Goal: Task Accomplishment & Management: Manage account settings

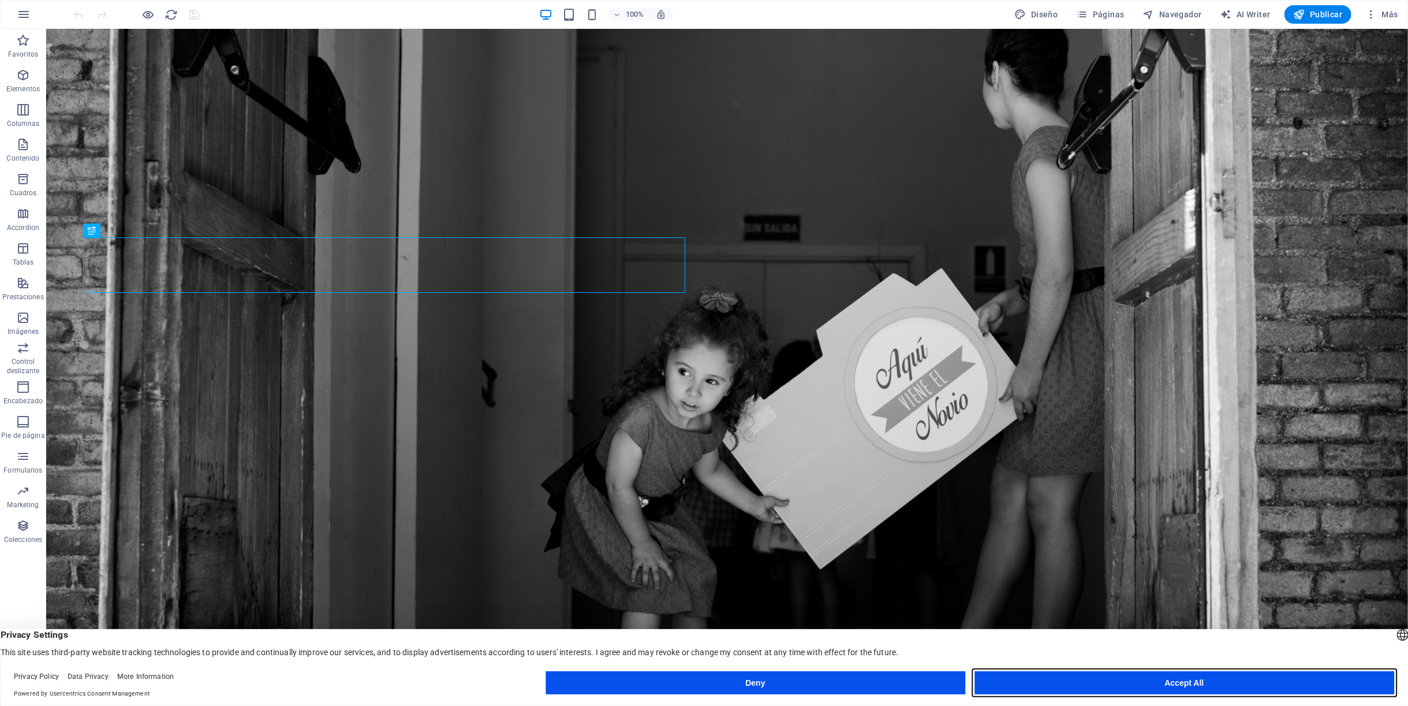
drag, startPoint x: 1191, startPoint y: 677, endPoint x: 1144, endPoint y: 648, distance: 54.7
click at [1191, 677] on button "Accept All" at bounding box center [1185, 682] width 420 height 23
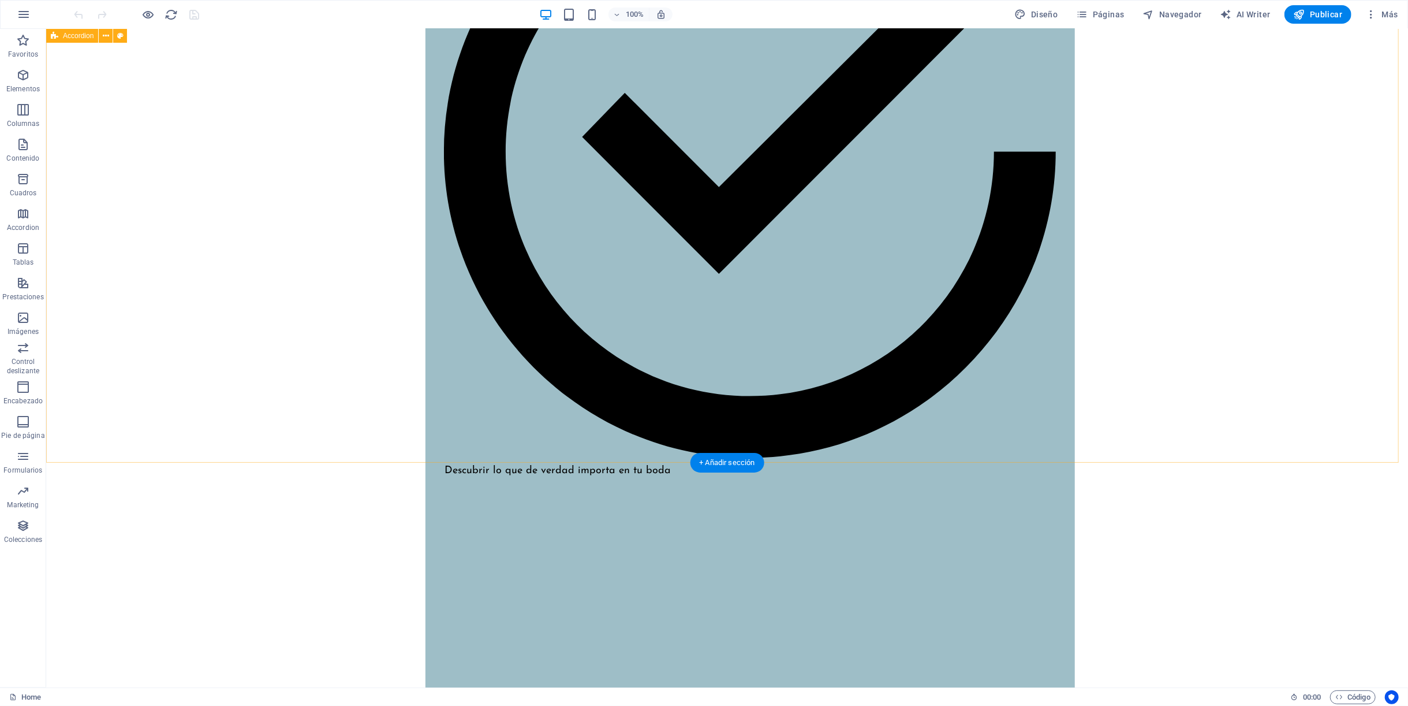
scroll to position [1925, 0]
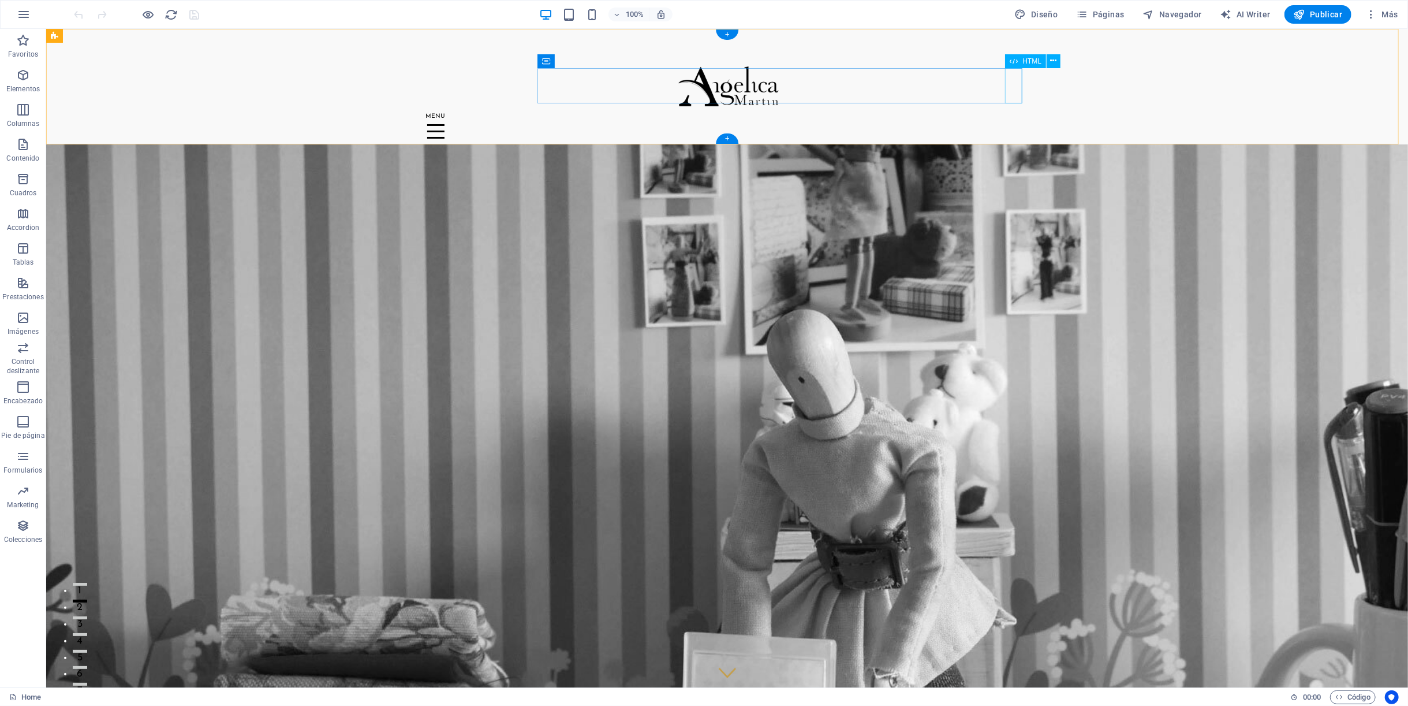
click at [1012, 114] on div at bounding box center [727, 132] width 601 height 36
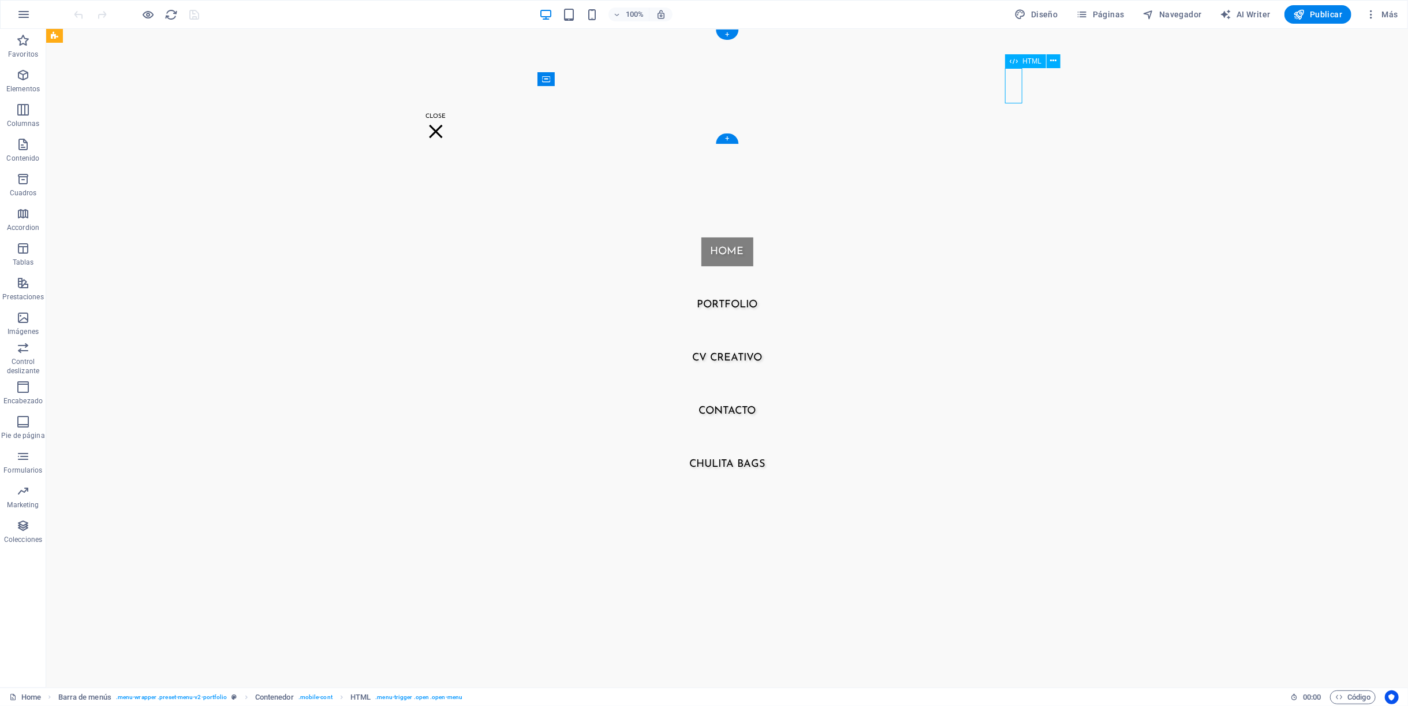
click at [444, 114] on div at bounding box center [435, 132] width 17 height 36
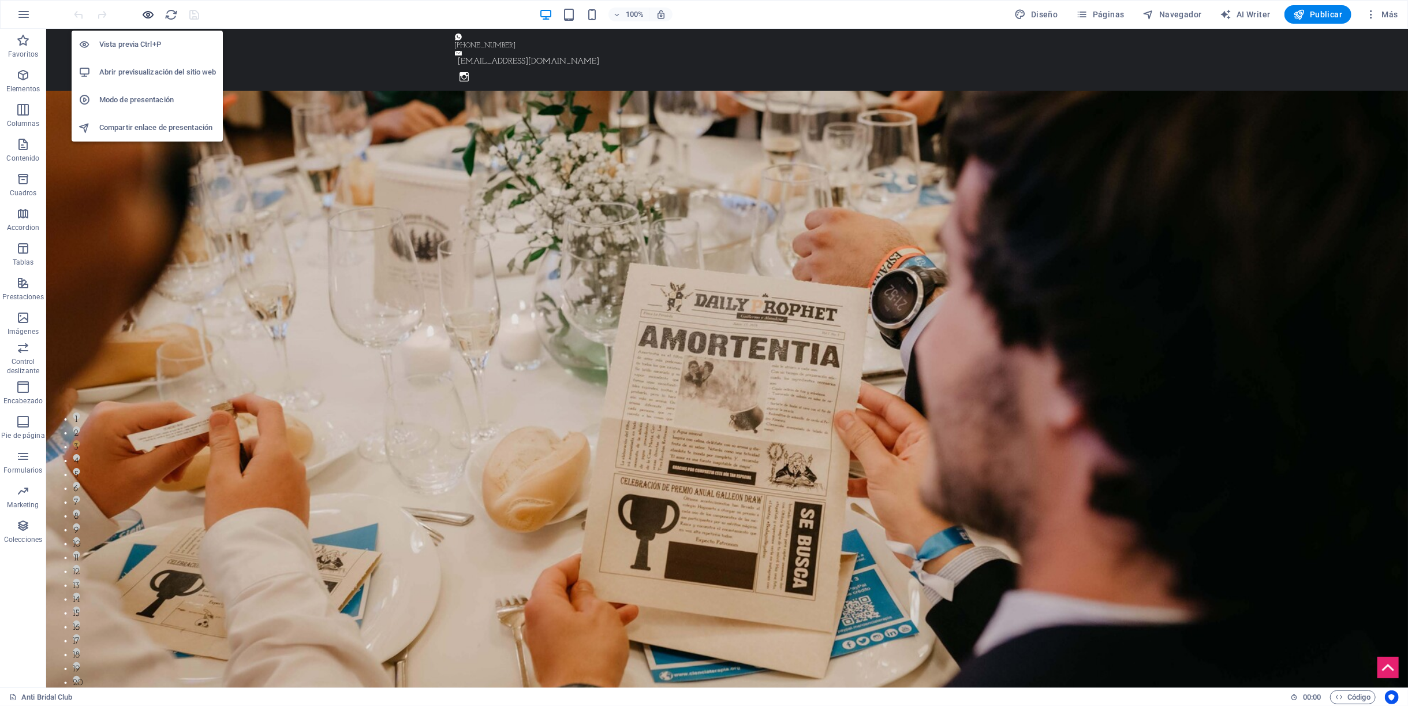
click at [142, 13] on icon "button" at bounding box center [148, 14] width 13 height 13
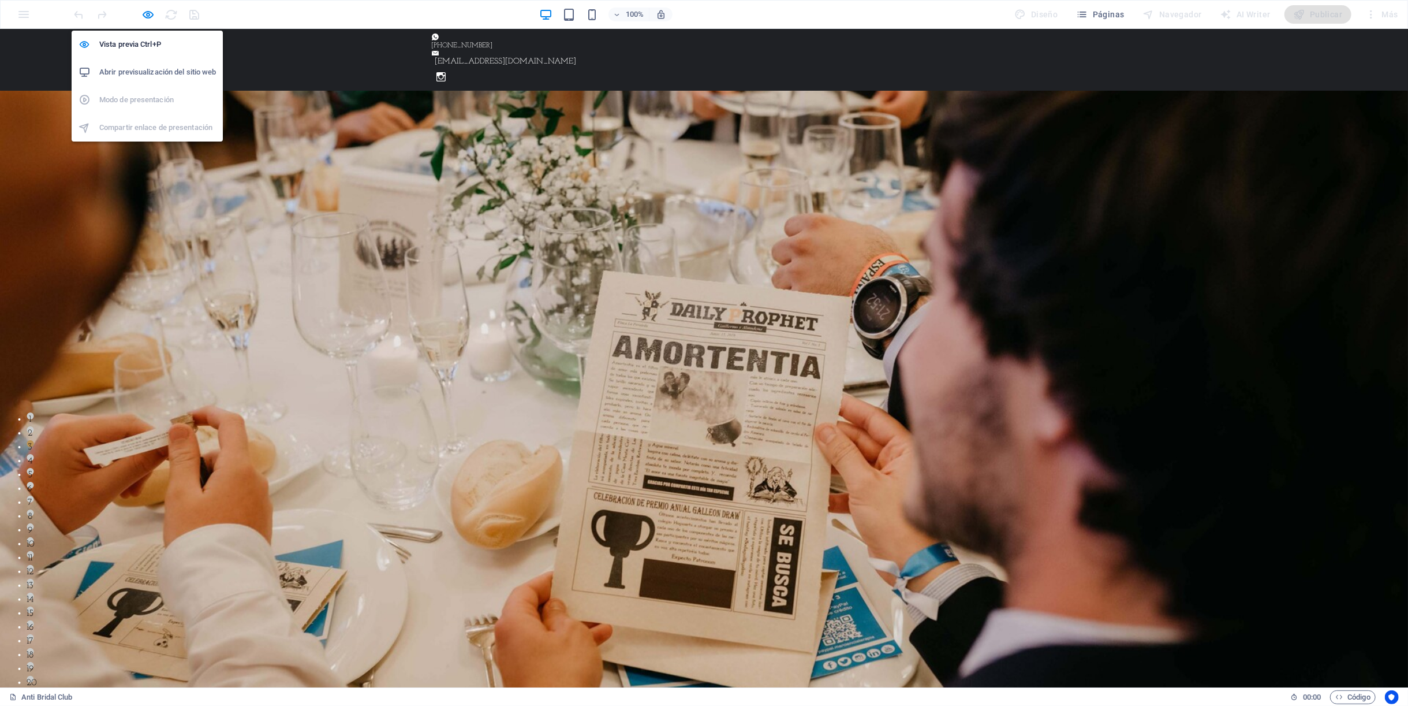
click at [140, 66] on h6 "Abrir previsualización del sitio web" at bounding box center [157, 72] width 117 height 14
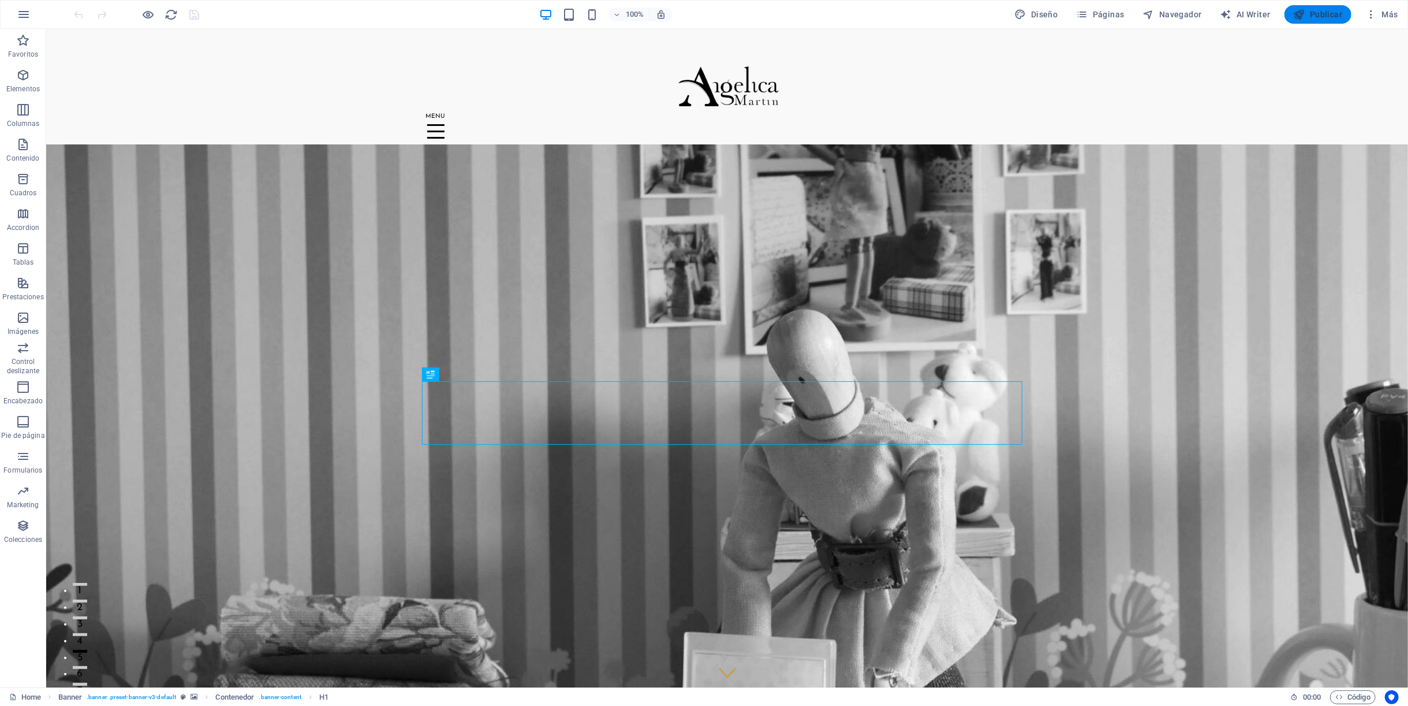
click at [1295, 13] on icon "button" at bounding box center [1300, 15] width 12 height 12
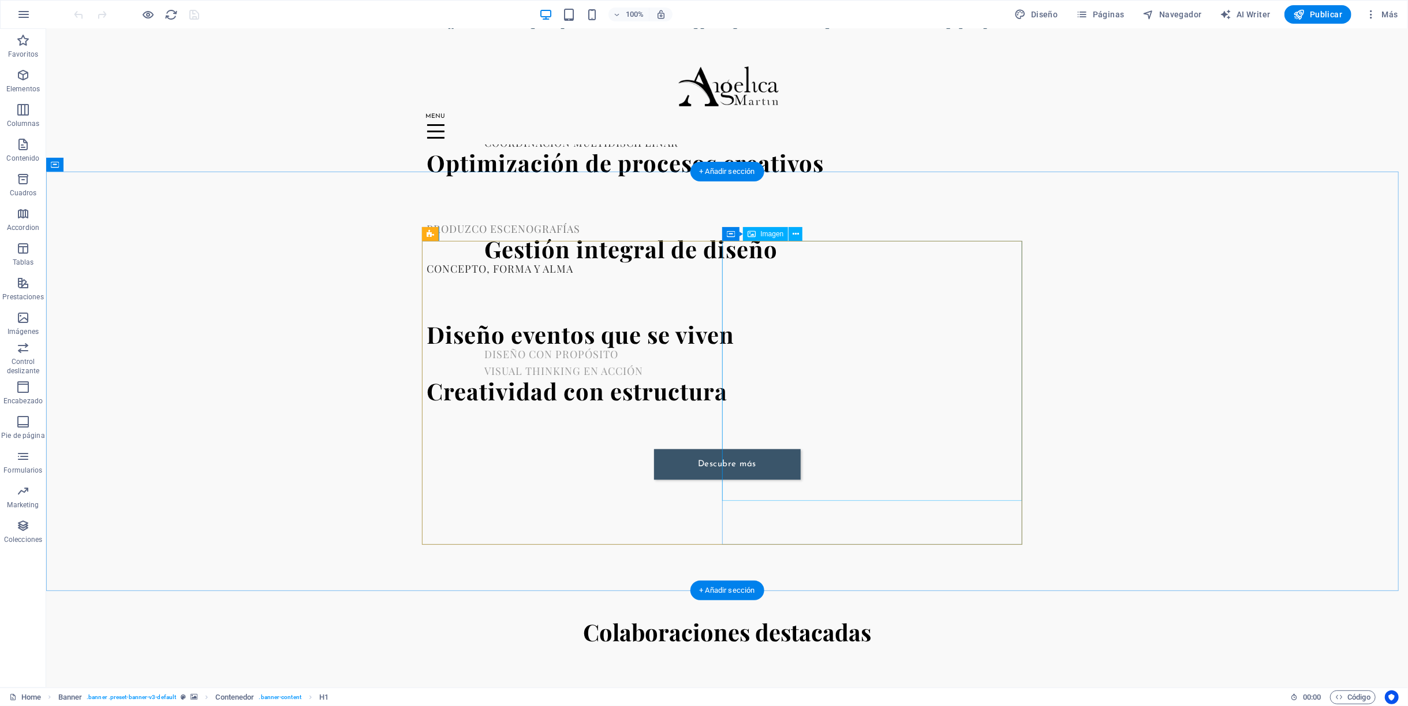
scroll to position [2181, 0]
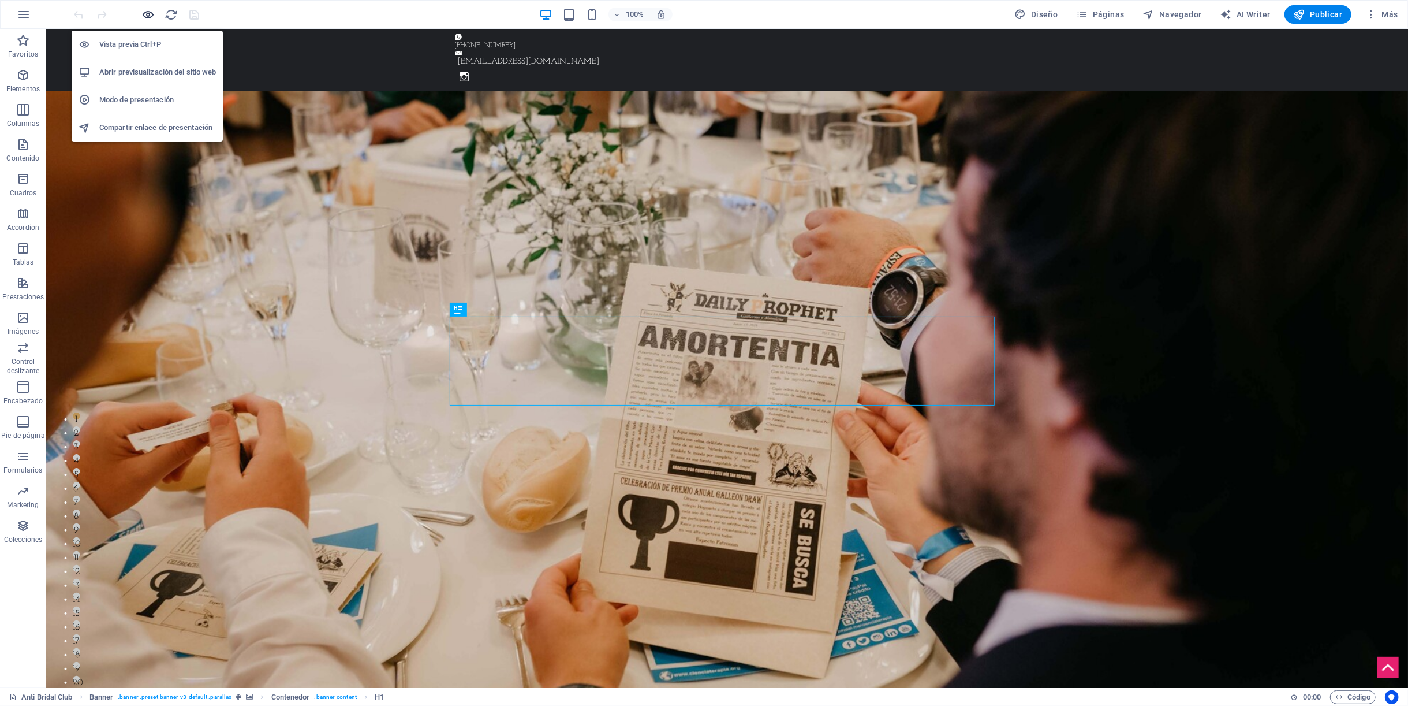
click at [142, 17] on icon "button" at bounding box center [148, 14] width 13 height 13
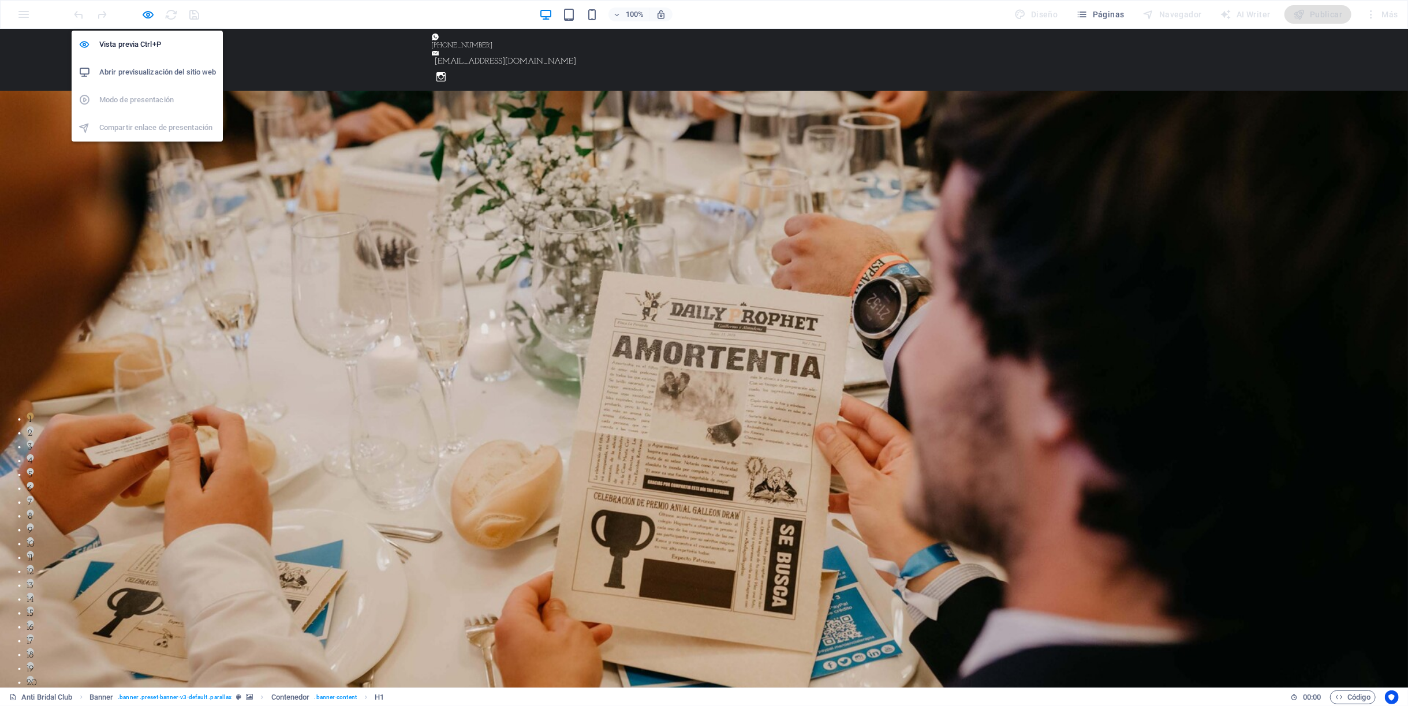
click at [142, 72] on h6 "Abrir previsualización del sitio web" at bounding box center [157, 72] width 117 height 14
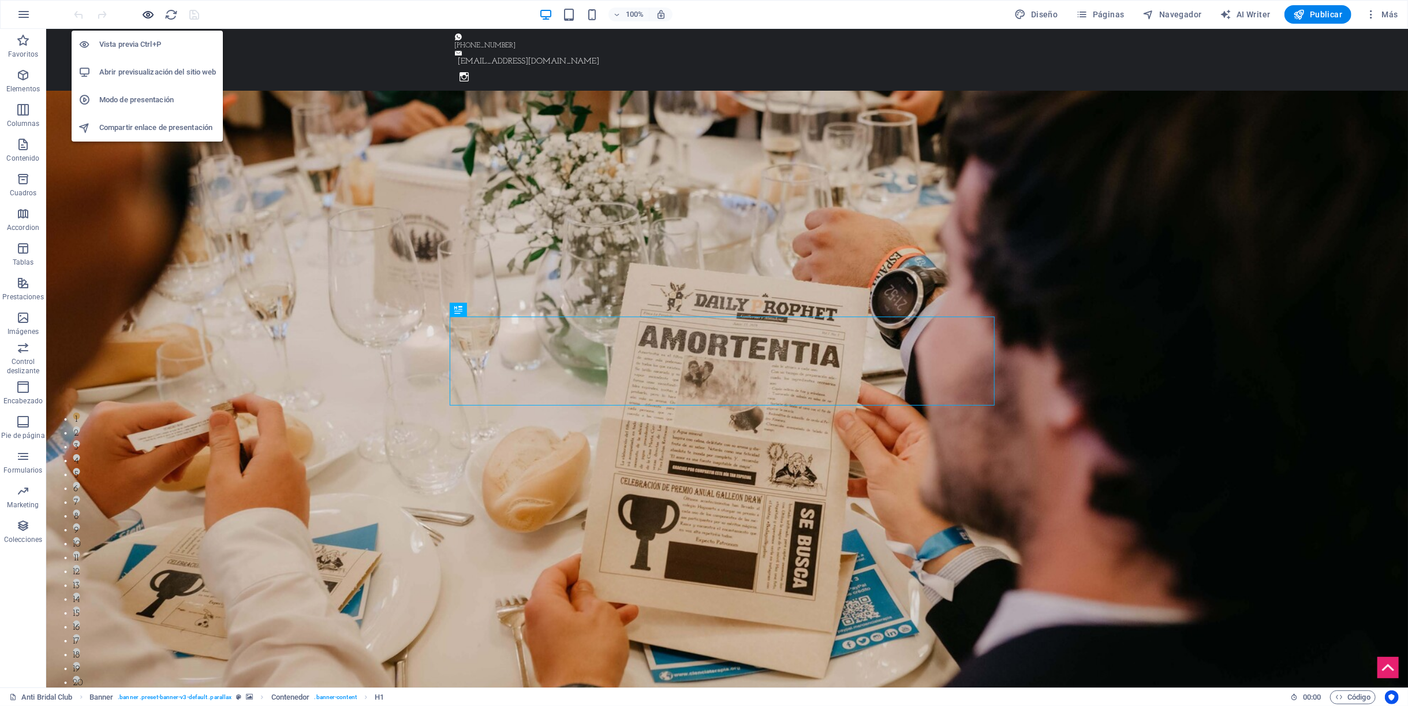
click at [150, 13] on icon "button" at bounding box center [148, 14] width 13 height 13
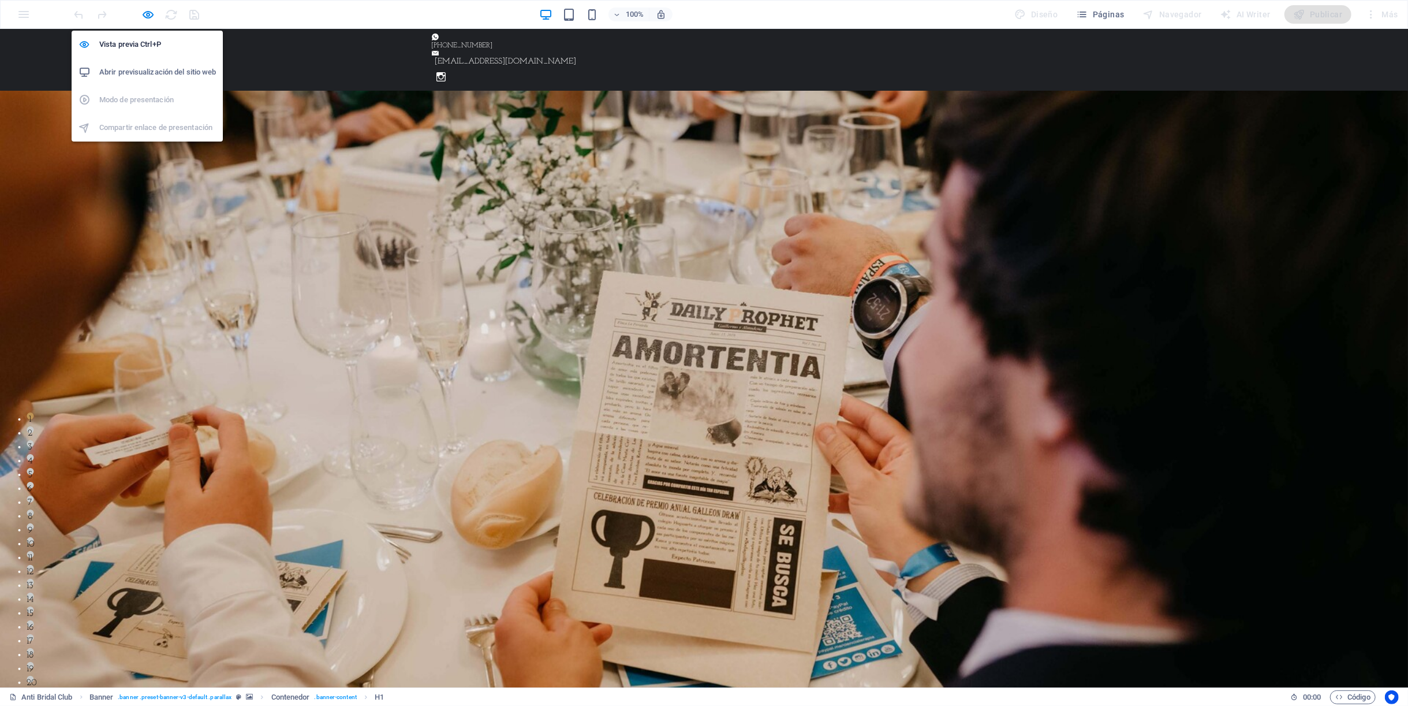
click at [147, 68] on h6 "Abrir previsualización del sitio web" at bounding box center [157, 72] width 117 height 14
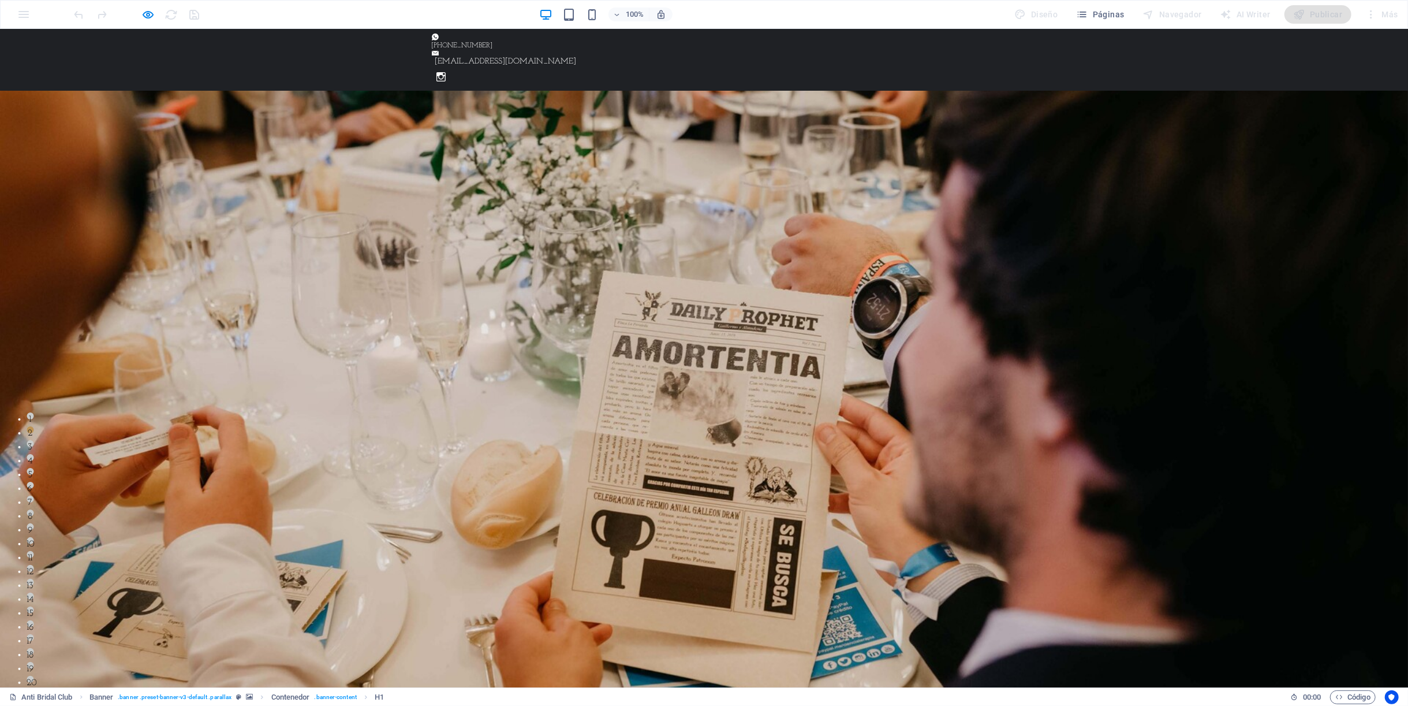
click at [136, 13] on div at bounding box center [136, 14] width 129 height 18
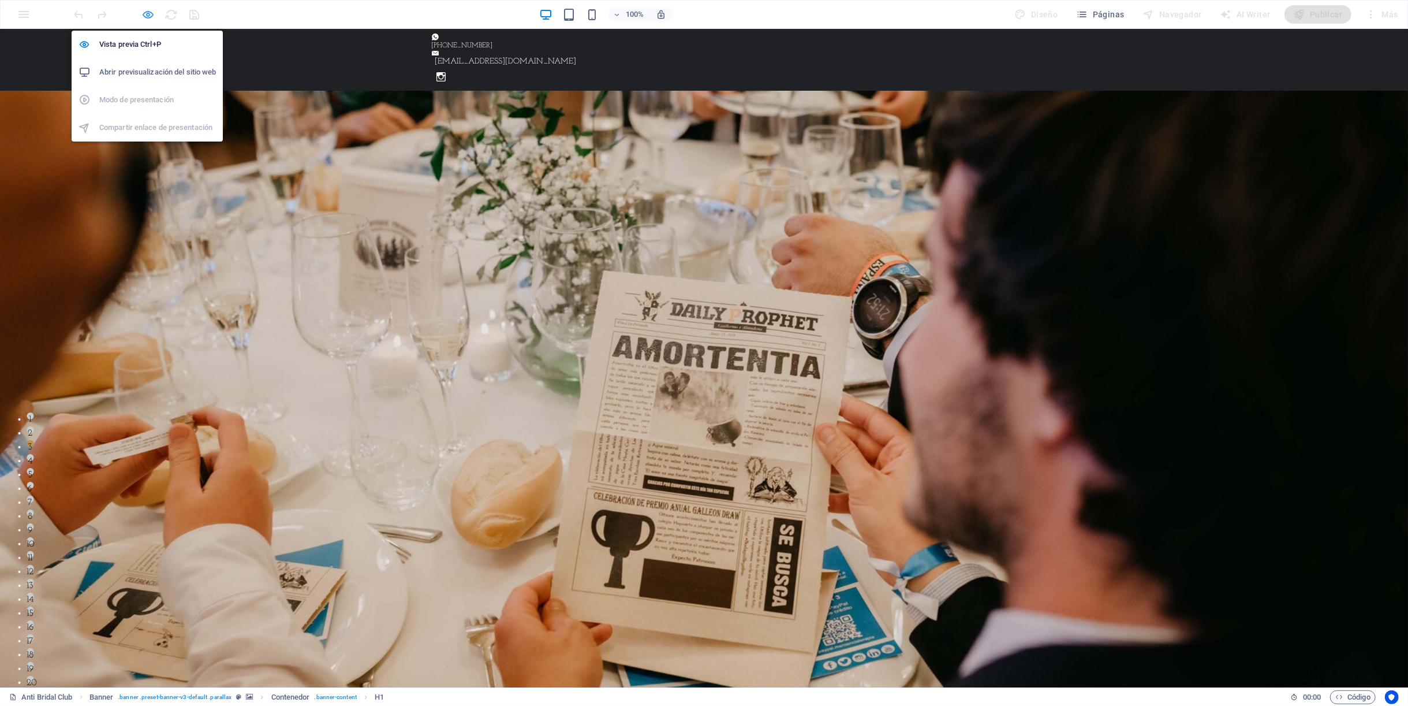
click at [147, 13] on icon "button" at bounding box center [148, 14] width 13 height 13
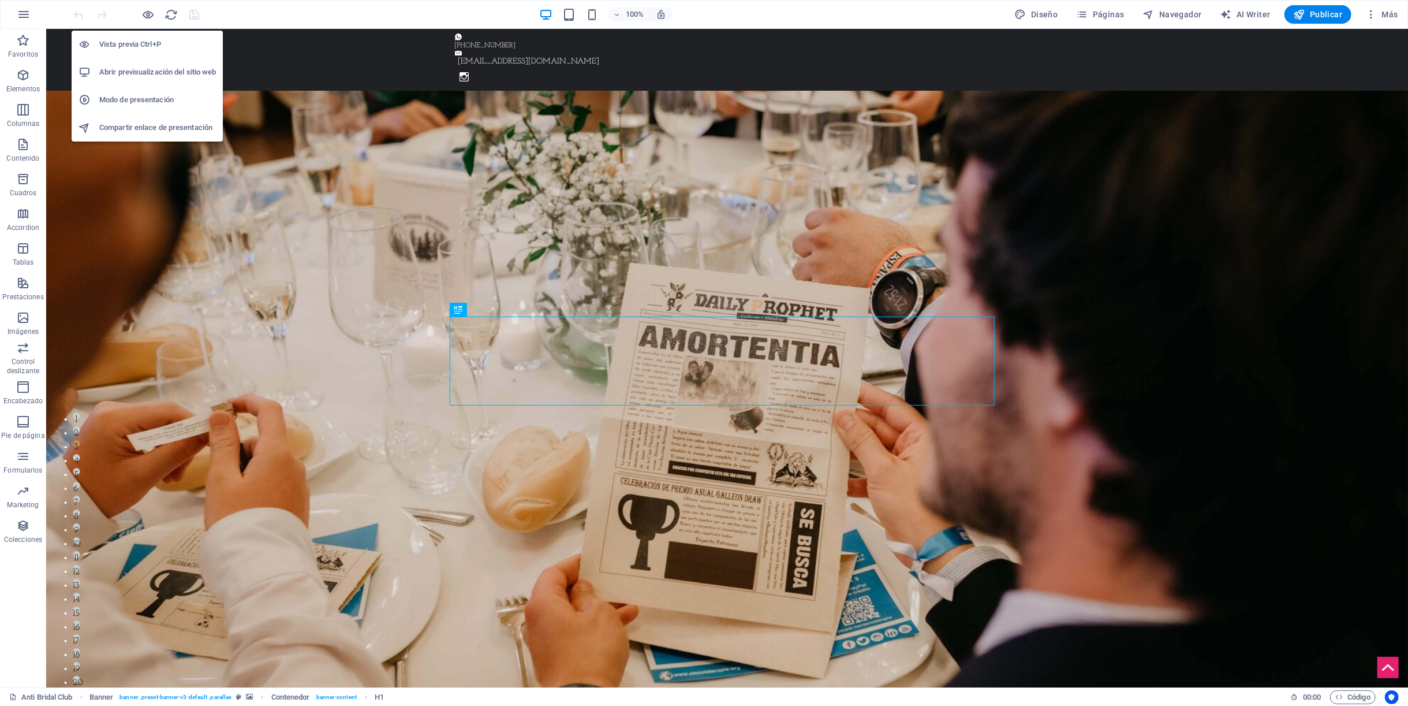
click at [144, 42] on h6 "Vista previa Ctrl+P" at bounding box center [157, 45] width 117 height 14
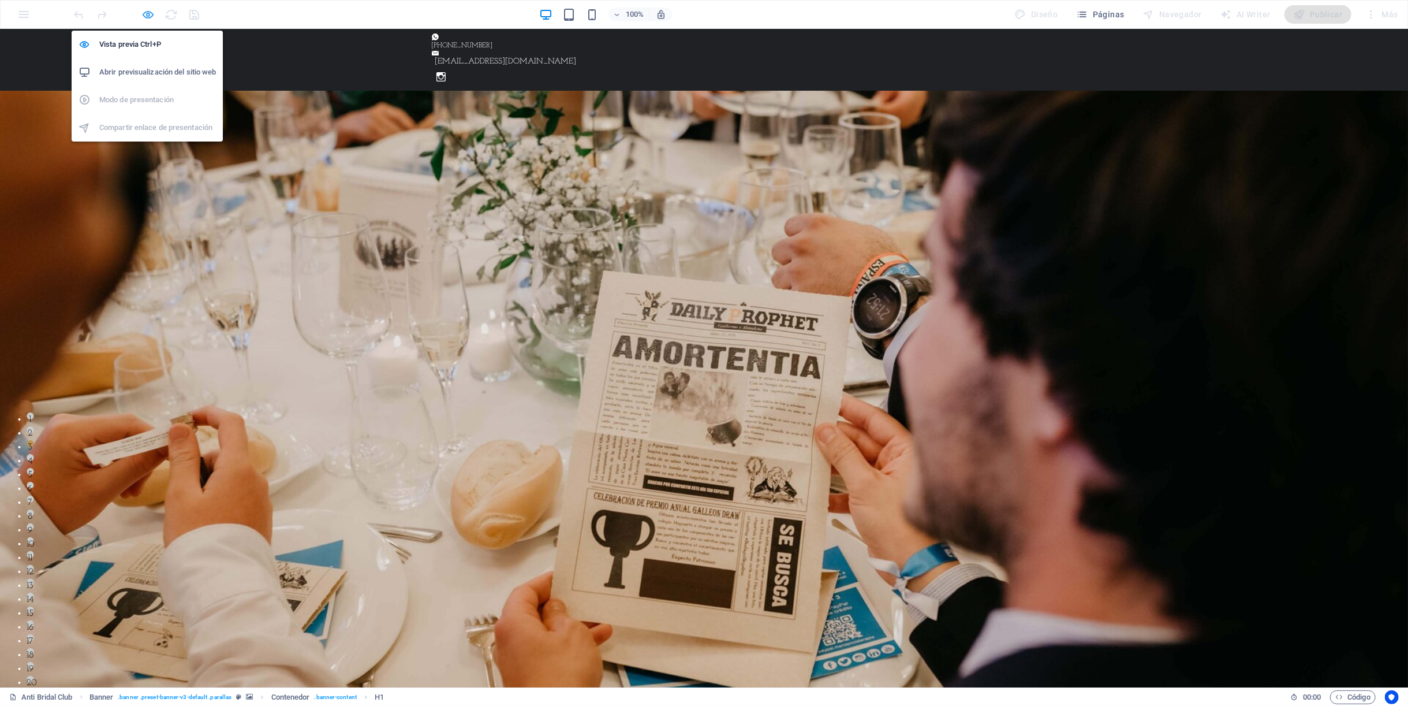
click at [145, 12] on icon "button" at bounding box center [148, 14] width 13 height 13
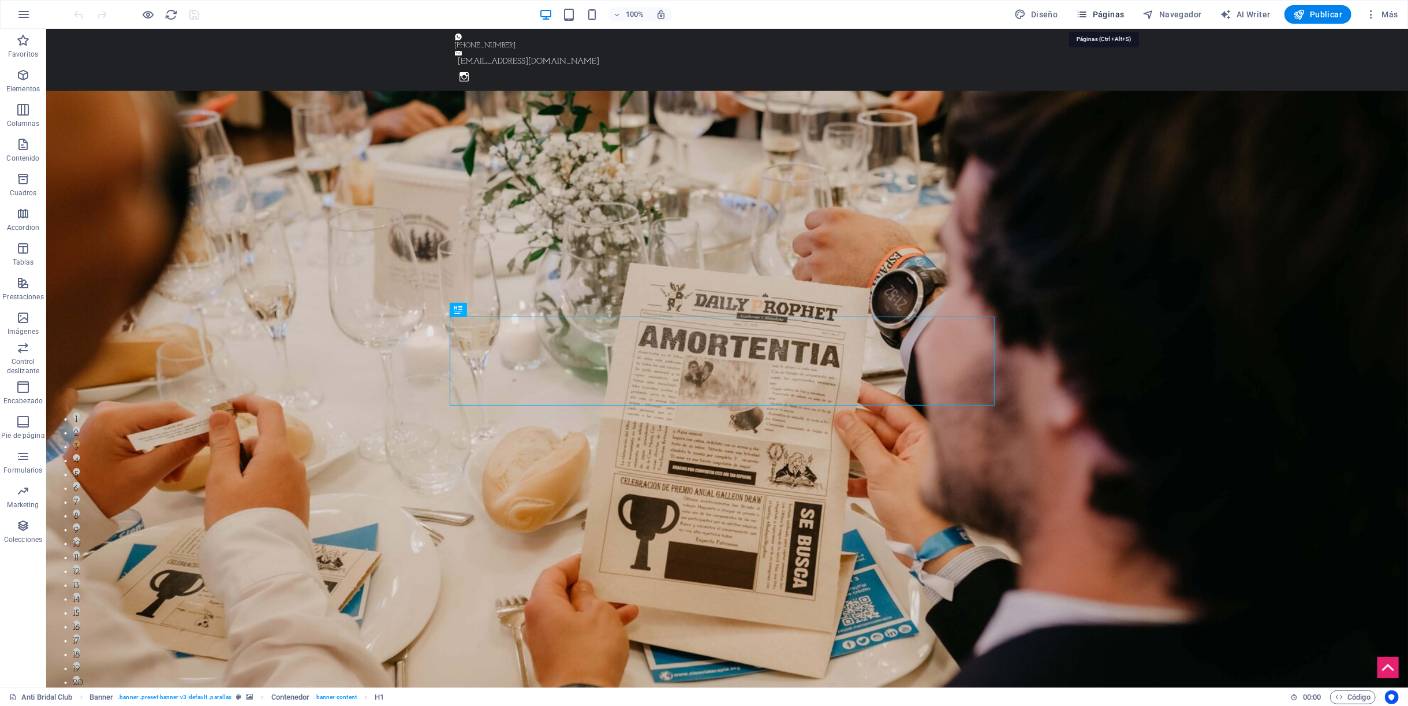
click at [1109, 17] on span "Páginas" at bounding box center [1101, 15] width 48 height 12
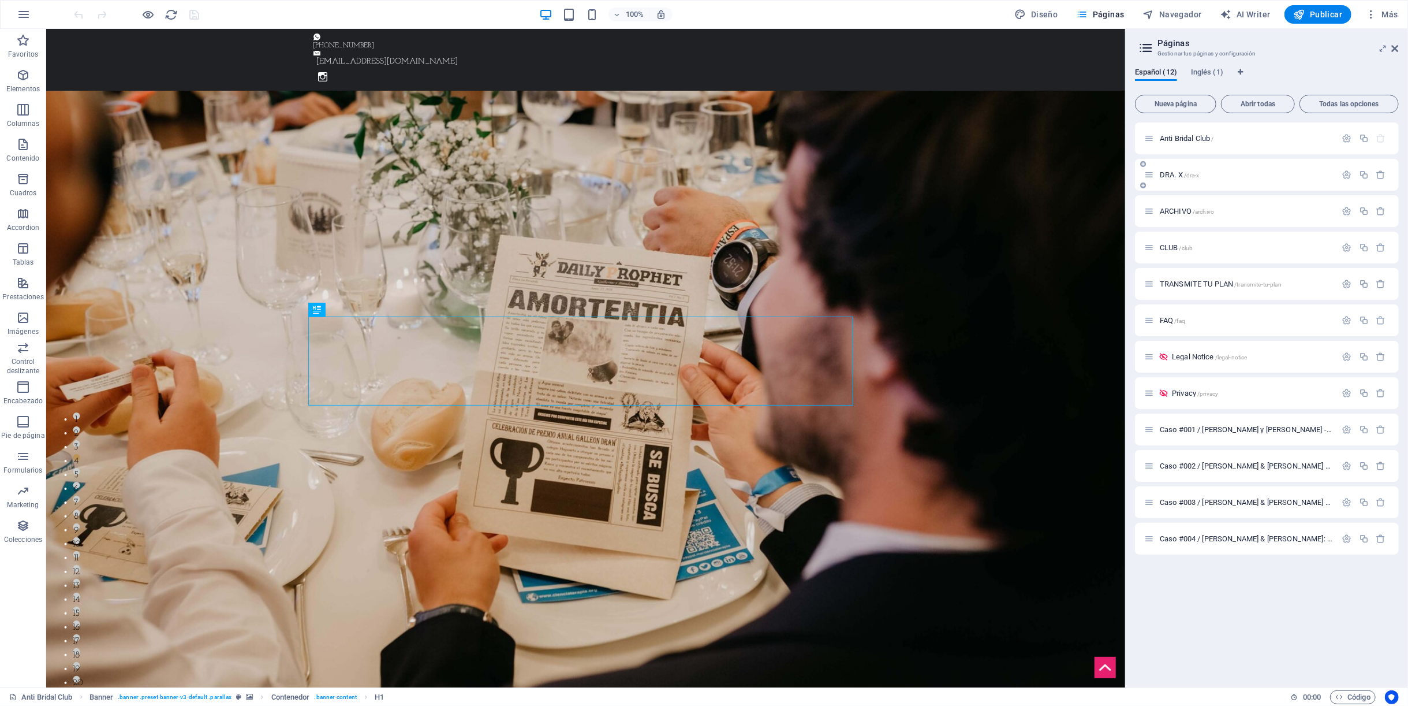
click at [1235, 176] on p "DRA. X /dra-x" at bounding box center [1246, 175] width 173 height 8
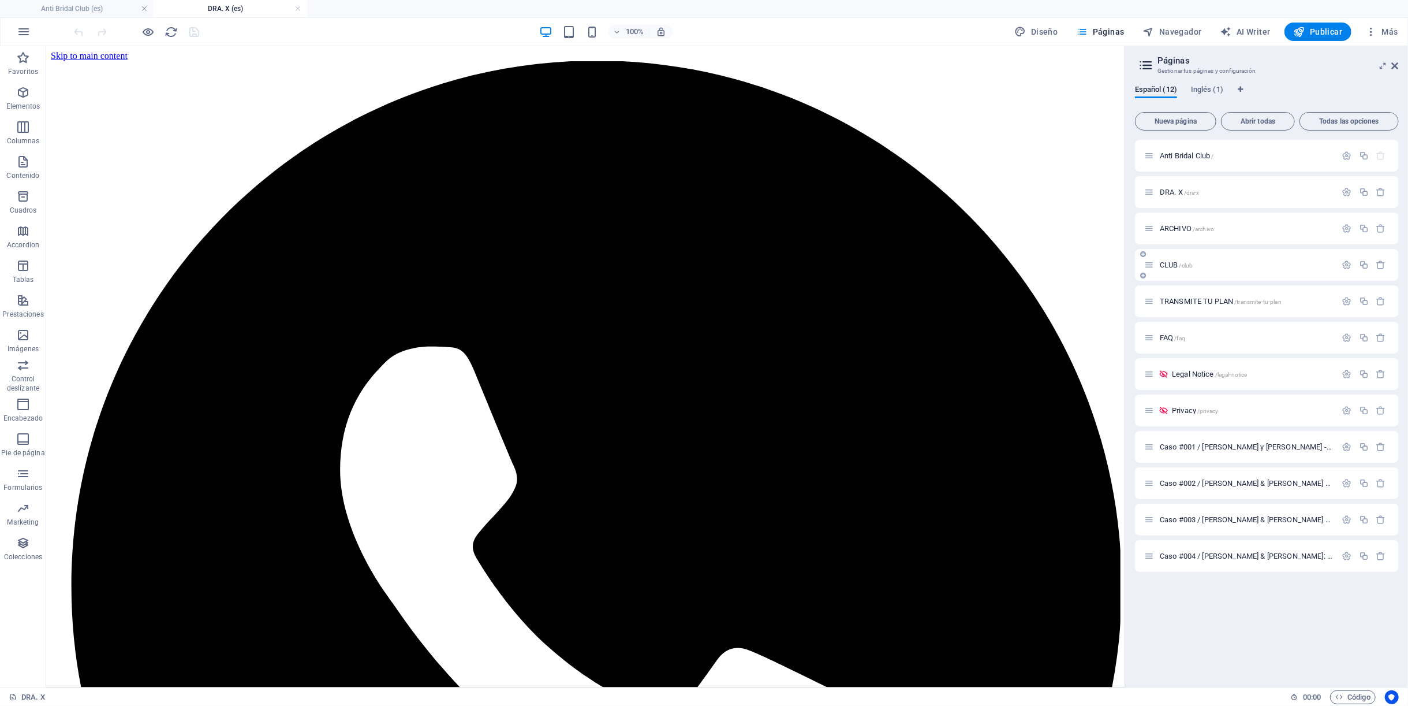
click at [1179, 264] on span "CLUB /club" at bounding box center [1176, 264] width 33 height 9
click at [1382, 265] on icon "button" at bounding box center [1382, 265] width 10 height 10
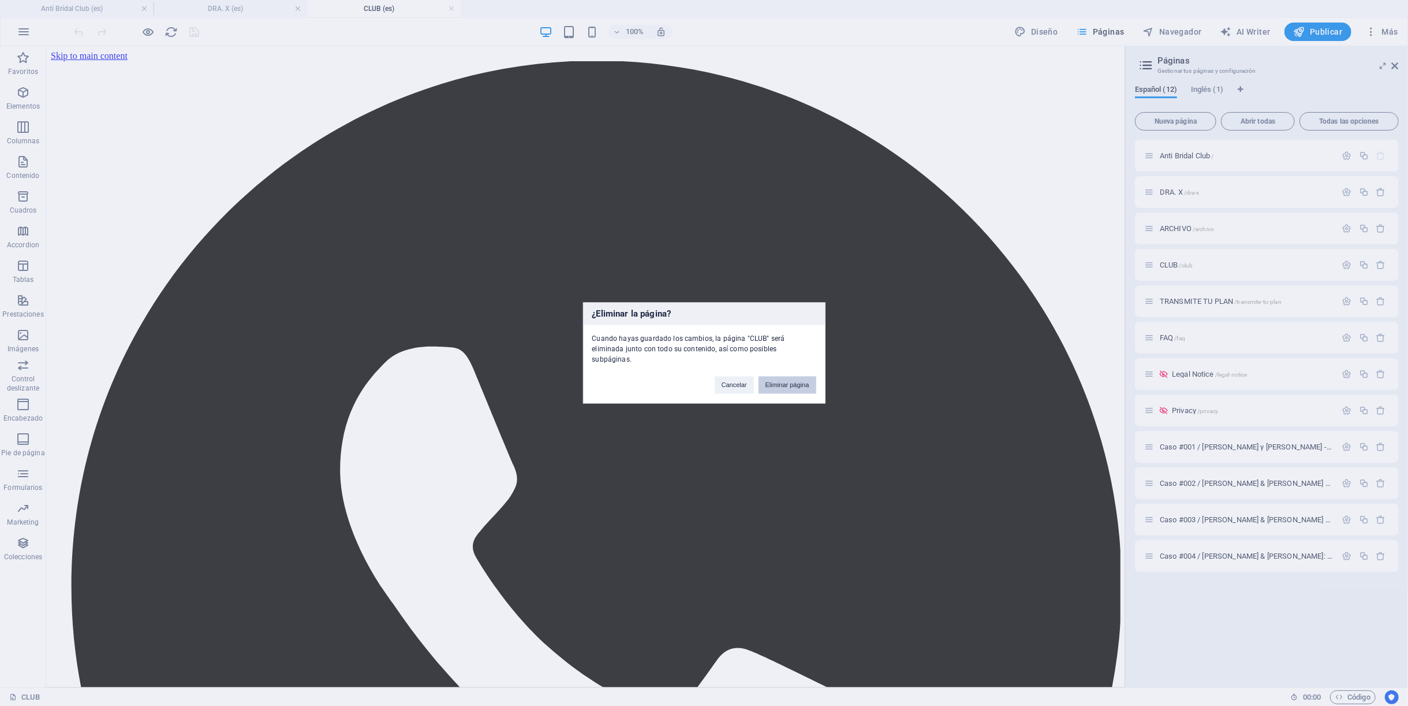
click at [775, 376] on button "Eliminar página" at bounding box center [788, 384] width 58 height 17
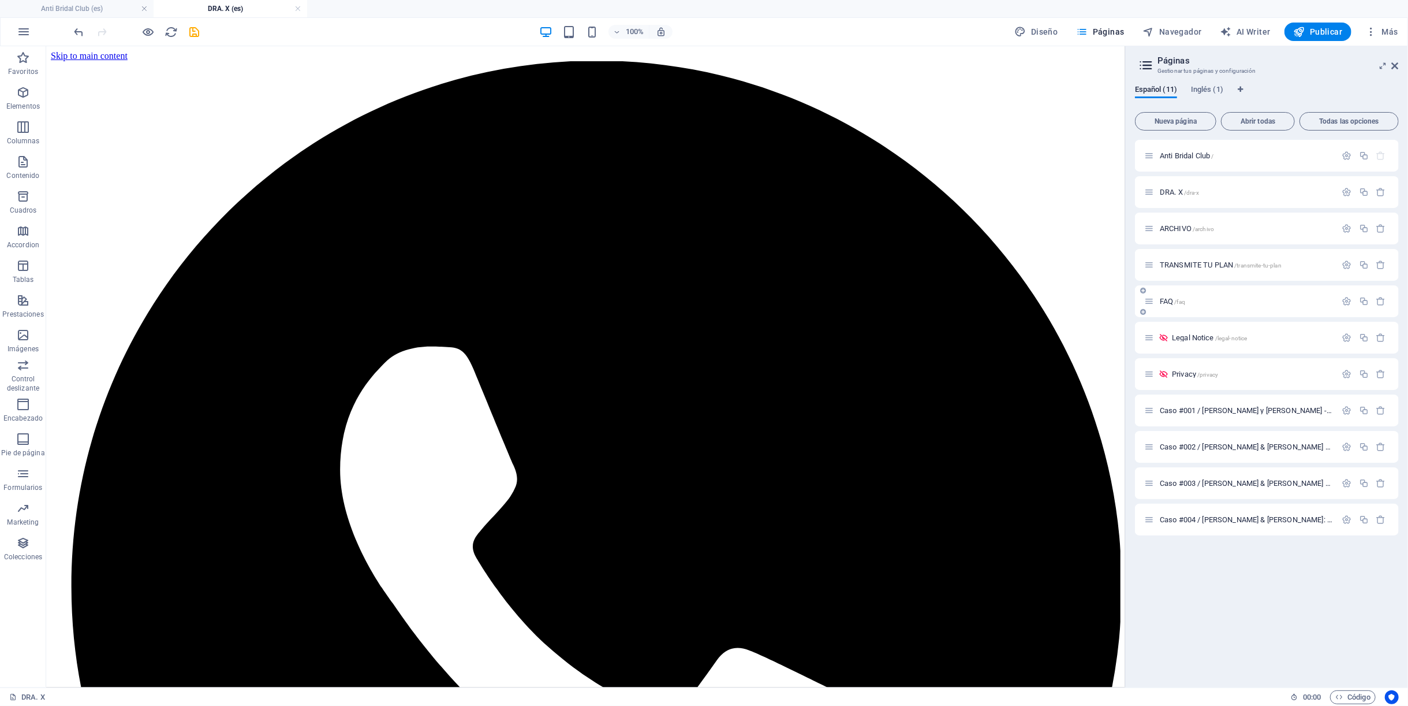
click at [1236, 303] on p "FAQ /faq" at bounding box center [1246, 301] width 173 height 8
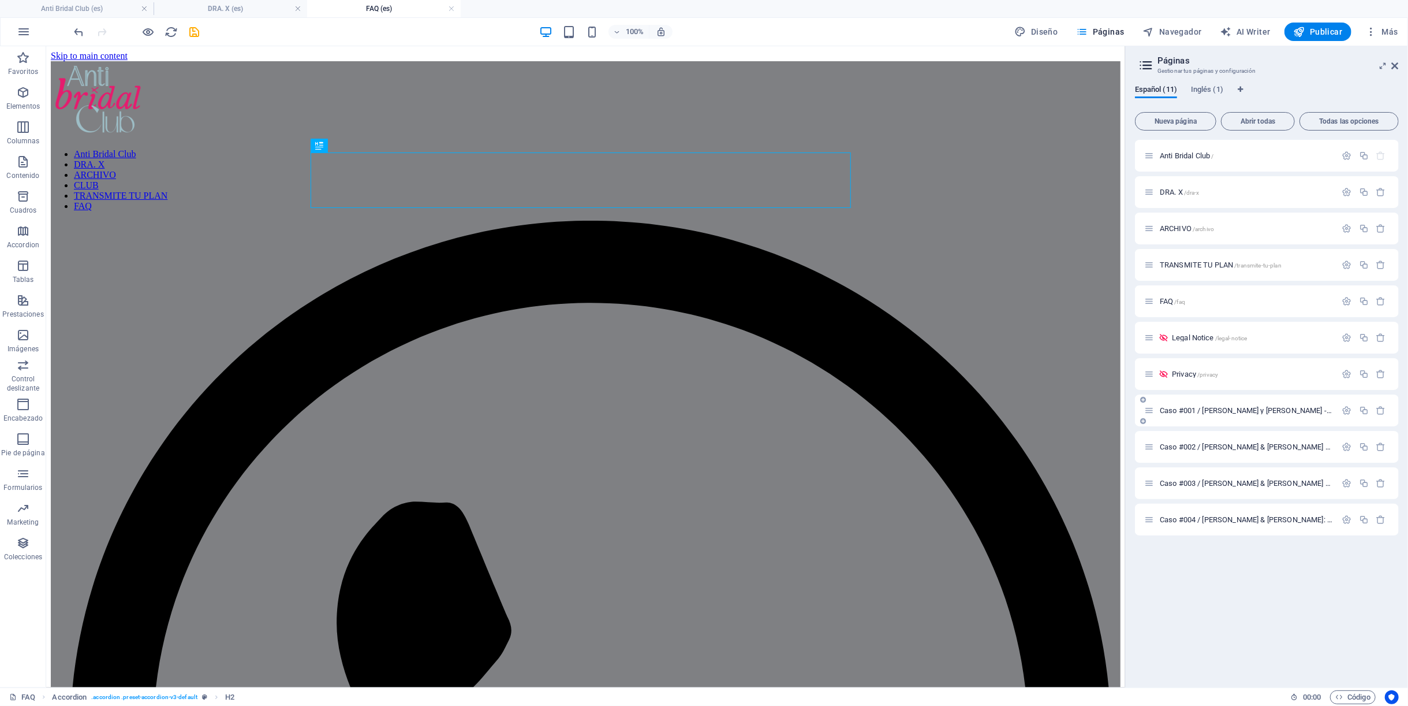
click at [1196, 407] on span "Caso #001 / Almu y Guille - El hechizo eterno /caso-001-almu-y-guille-el-hechiz…" at bounding box center [1360, 410] width 401 height 9
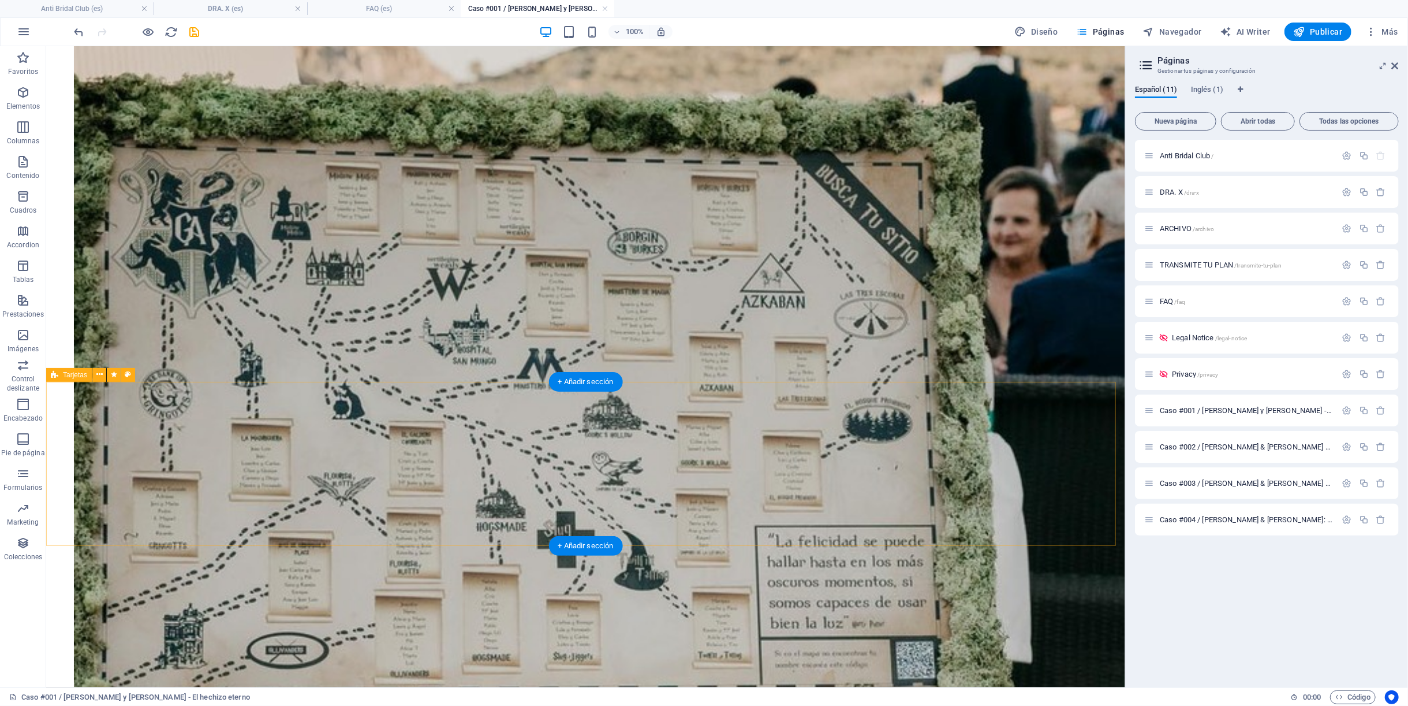
scroll to position [1878, 0]
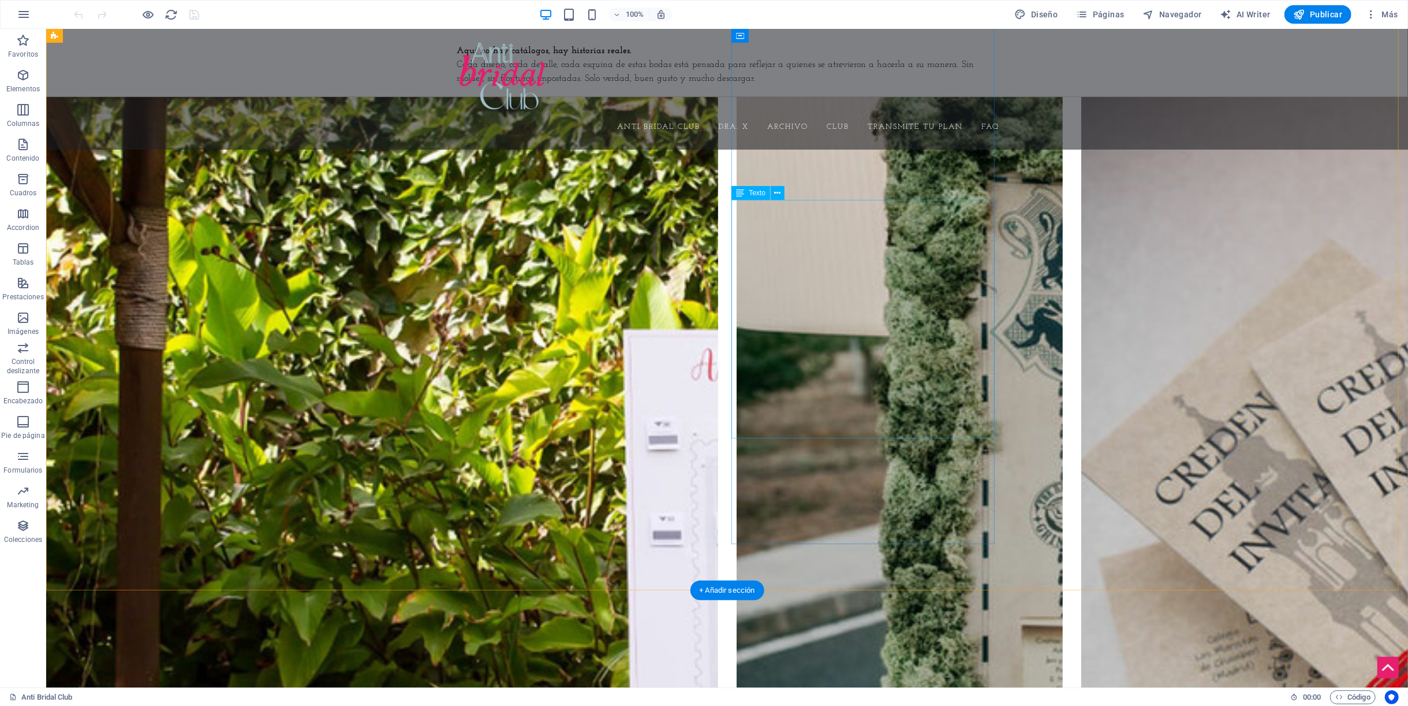
scroll to position [962, 0]
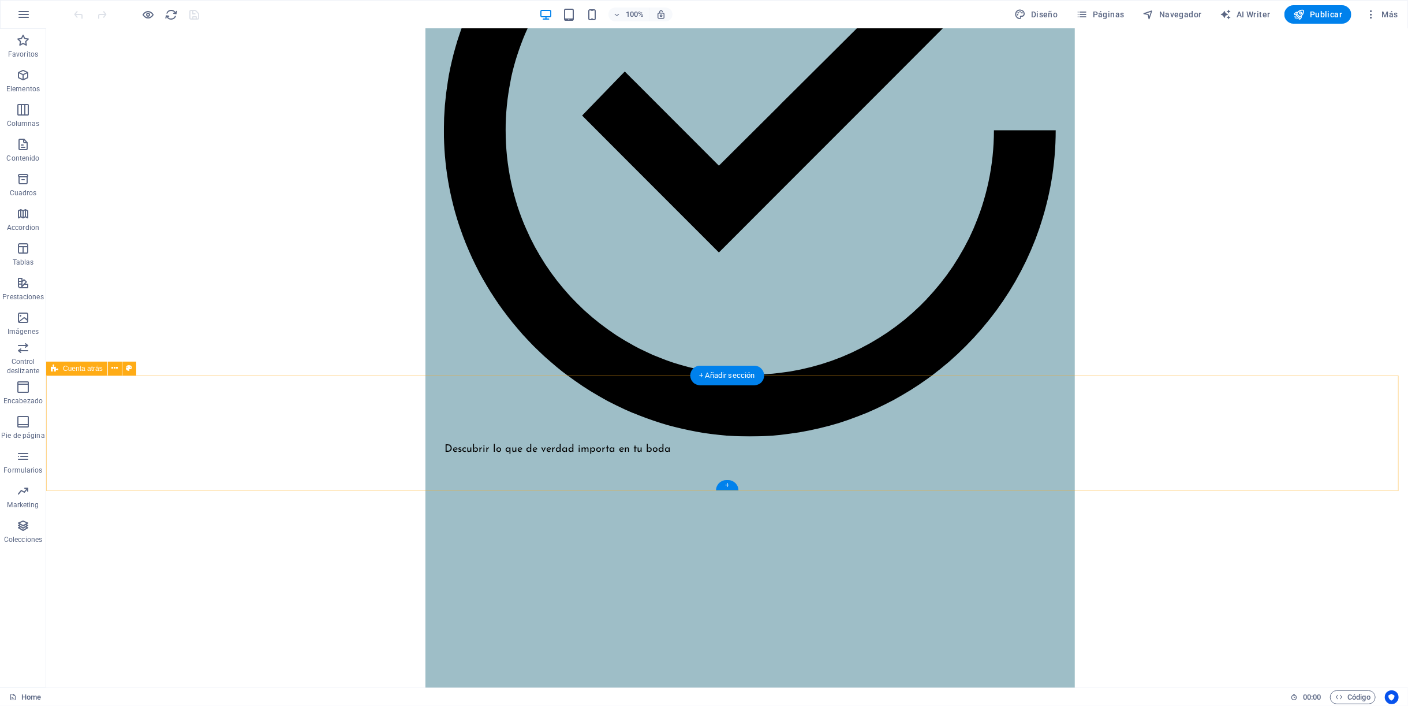
scroll to position [1328, 0]
